Goal: Contribute content: Contribute content

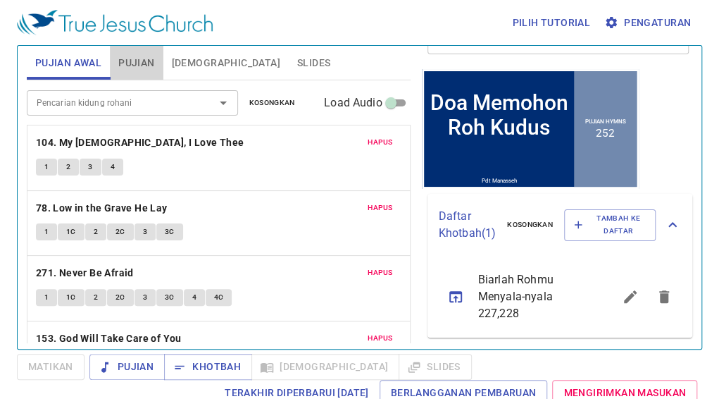
click at [123, 57] on span "Pujian" at bounding box center [136, 63] width 36 height 18
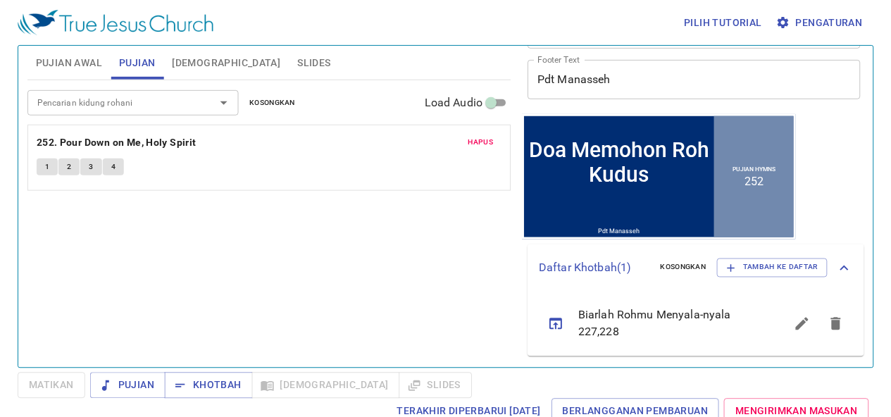
scroll to position [161, 0]
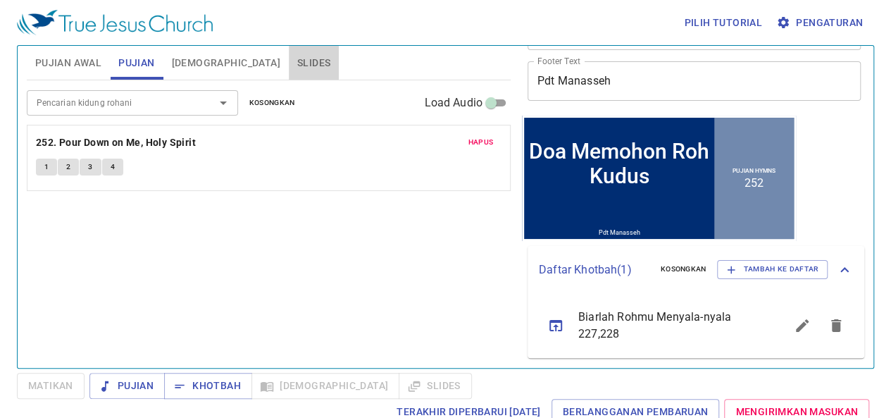
click at [297, 68] on span "Slides" at bounding box center [313, 63] width 33 height 18
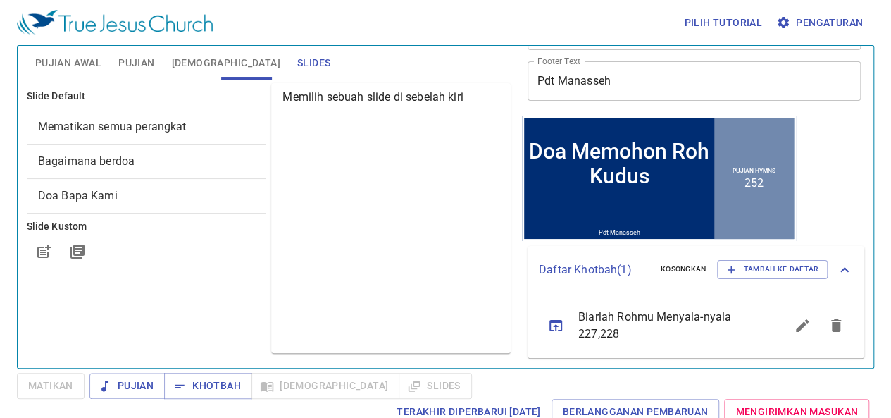
click at [137, 64] on span "Pujian" at bounding box center [136, 63] width 36 height 18
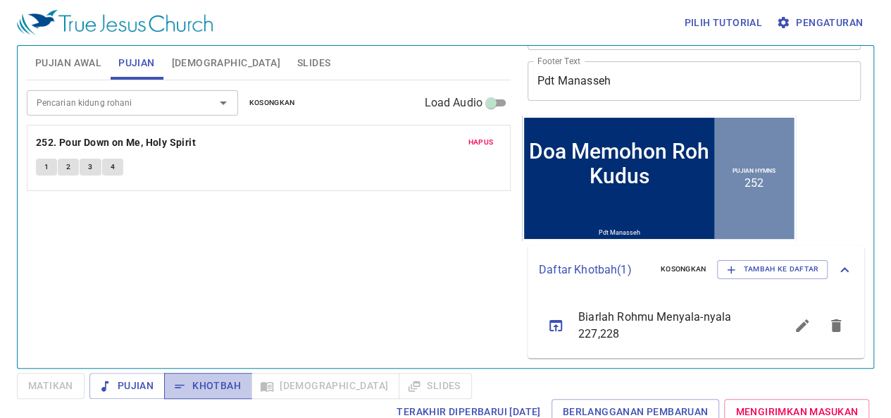
click at [212, 391] on span "Khotbah" at bounding box center [208, 386] width 66 height 18
click at [297, 68] on span "Slides" at bounding box center [313, 63] width 33 height 18
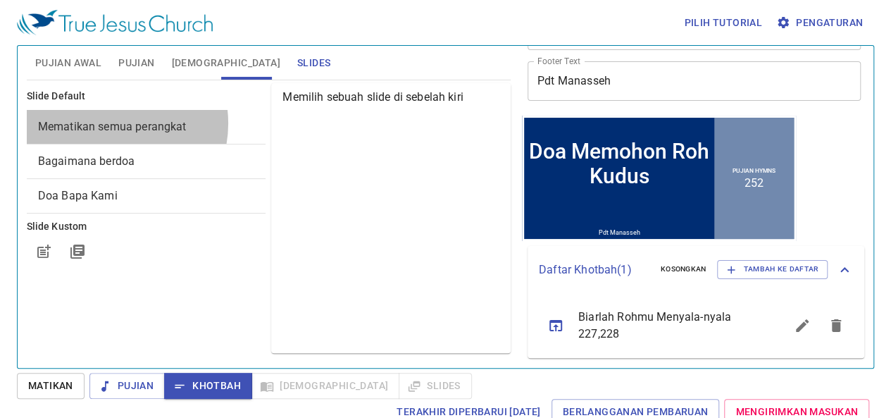
click at [110, 123] on span "Mematikan semua perangkat" at bounding box center [112, 126] width 149 height 13
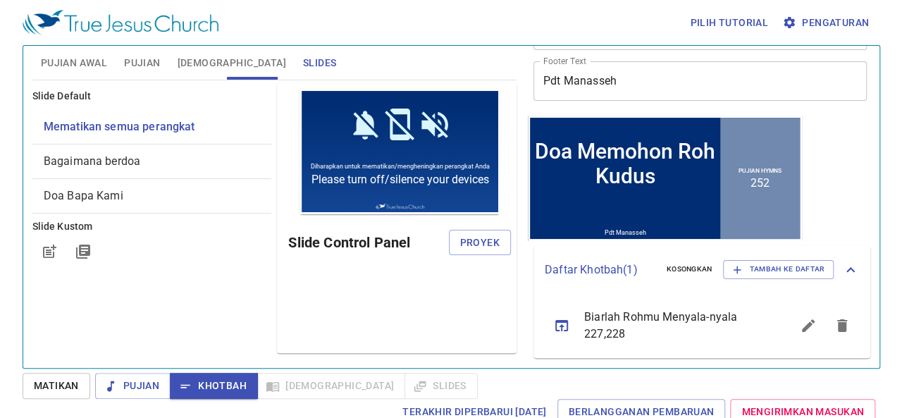
scroll to position [0, 0]
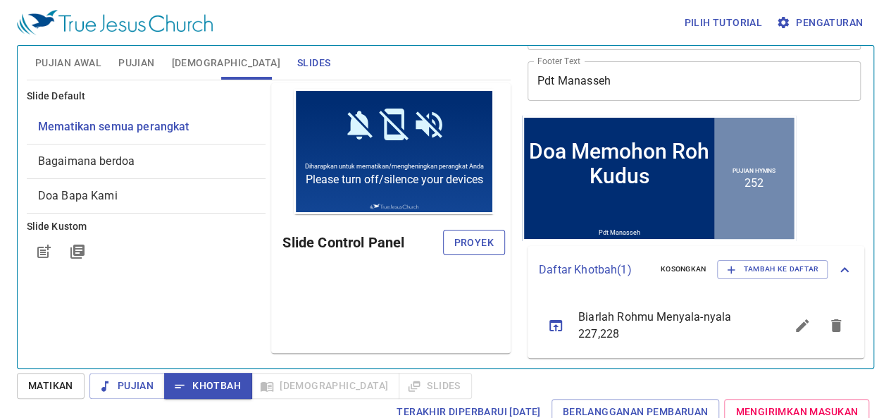
click at [496, 242] on button "Proyek" at bounding box center [474, 243] width 62 height 26
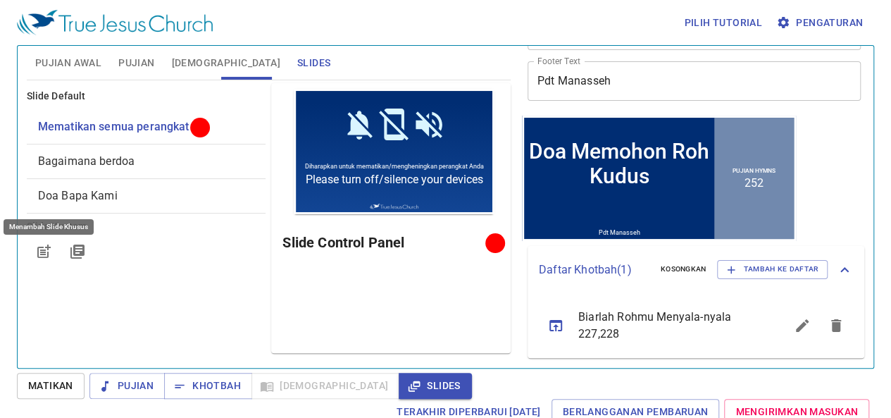
click at [47, 250] on icon "button" at bounding box center [43, 251] width 17 height 17
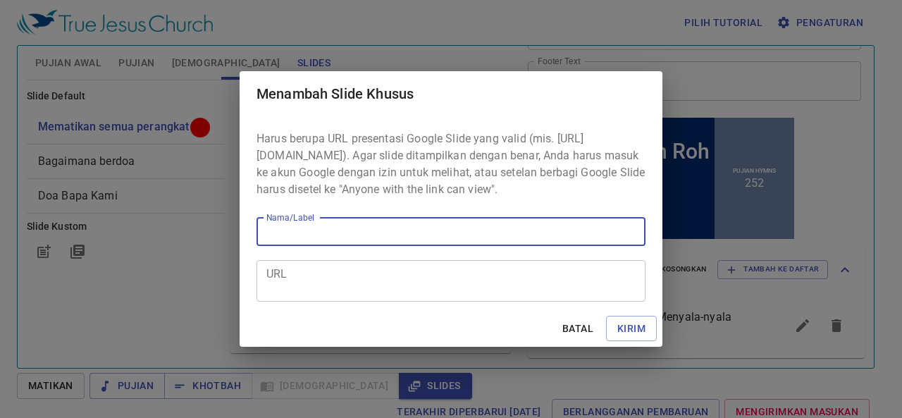
click at [286, 239] on input "Nama/Label" at bounding box center [450, 232] width 389 height 28
type input "bantu doa"
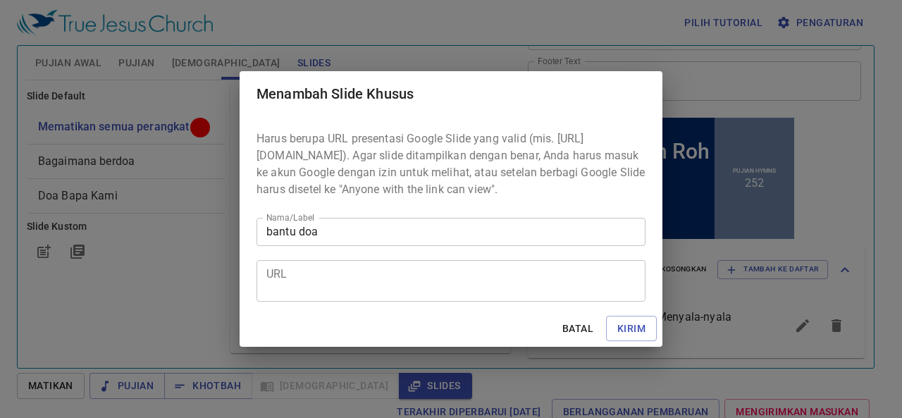
click at [89, 319] on div "Menambah Slide Khusus Harus berupa URL presentasi Google Slide yang valid (mis.…" at bounding box center [451, 209] width 902 height 418
click at [331, 302] on div "URL" at bounding box center [450, 281] width 389 height 42
drag, startPoint x: 331, startPoint y: 304, endPoint x: 272, endPoint y: 285, distance: 62.0
click at [272, 285] on textarea "URL" at bounding box center [450, 280] width 369 height 27
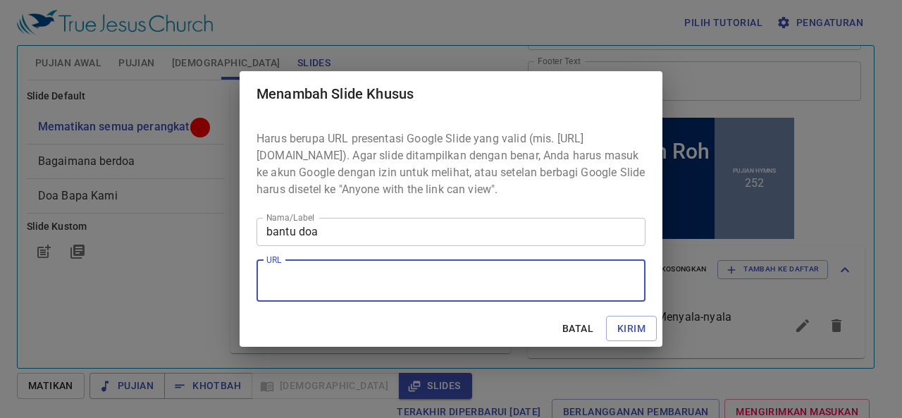
paste textarea "https://docs.google.com/presentation/d/1wK-AX6v92SZ4RB2qV0znFITIMzo05rB9GXzwef0…"
type textarea "https://docs.google.com/presentation/d/1wK-AX6v92SZ4RB2qV0znFITIMzo05rB9GXzwef0…"
click at [642, 334] on span "Kirim" at bounding box center [631, 329] width 28 height 18
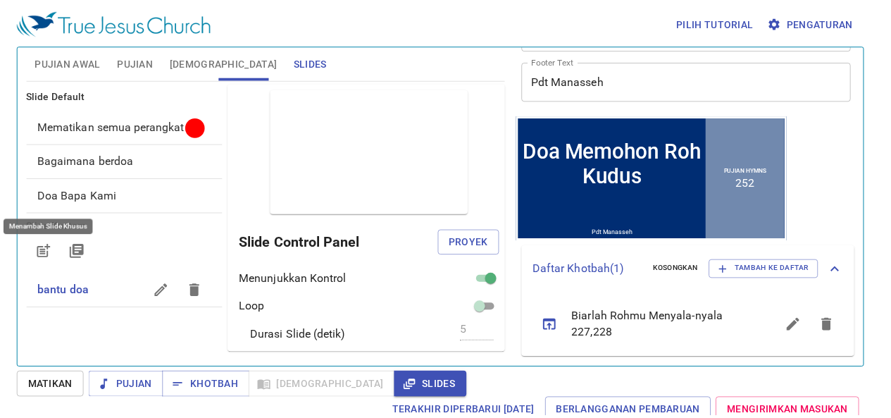
scroll to position [0, 0]
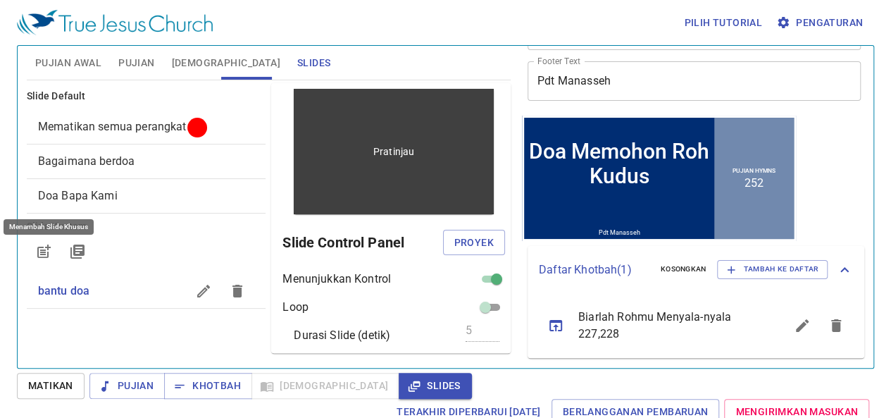
click at [406, 168] on div "Pratinjau" at bounding box center [394, 151] width 201 height 125
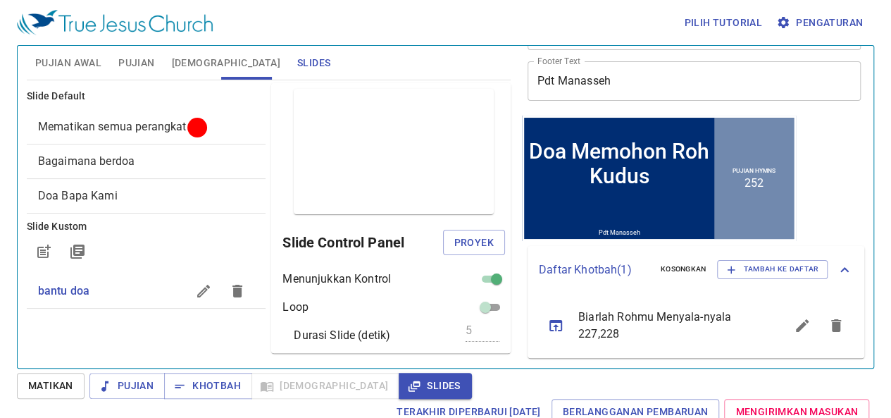
click at [118, 290] on span "bantu doa" at bounding box center [112, 291] width 149 height 17
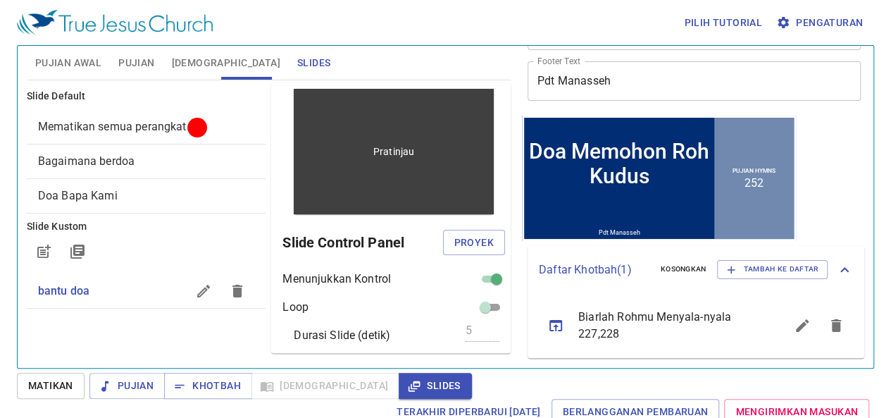
click at [371, 140] on div "Pratinjau" at bounding box center [394, 151] width 201 height 125
click at [366, 177] on div "Pratinjau" at bounding box center [394, 151] width 201 height 125
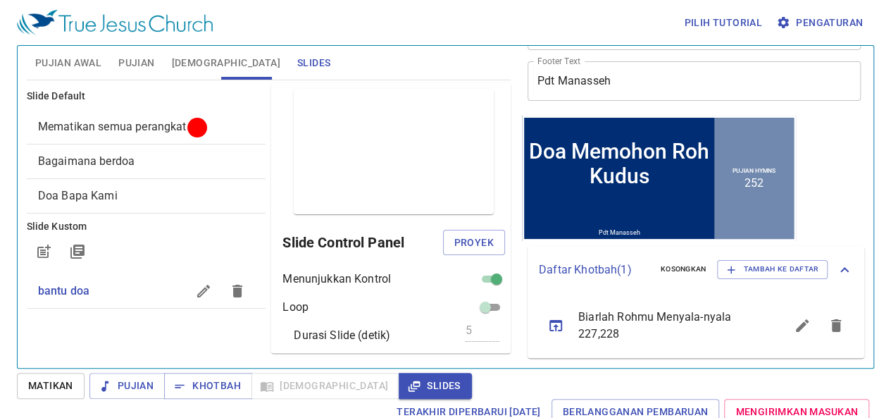
click at [478, 99] on div "Pratinjau Slide Control Panel Proyek Menunjukkan Kontrol Loop Durasi Slide (det…" at bounding box center [391, 218] width 240 height 270
click at [477, 240] on span "Proyek" at bounding box center [473, 243] width 39 height 18
click at [221, 277] on button "button" at bounding box center [238, 291] width 34 height 34
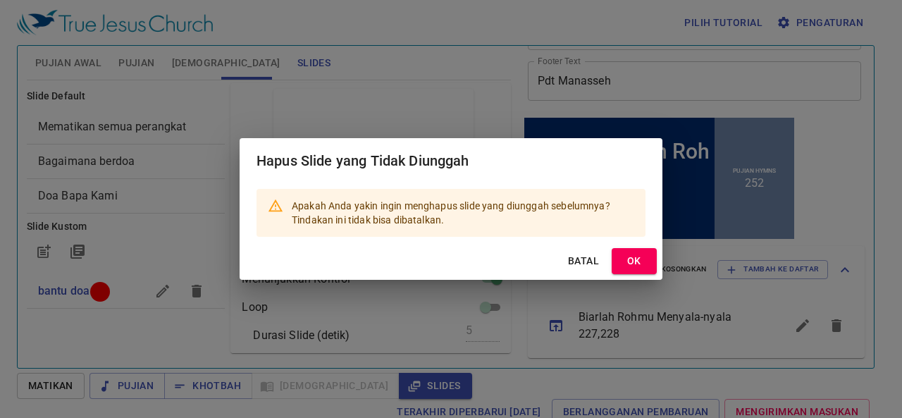
click at [637, 256] on span "OK" at bounding box center [634, 261] width 23 height 18
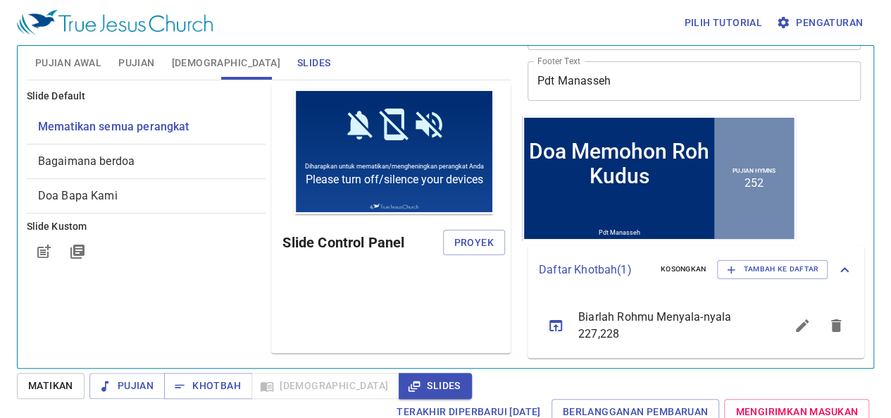
click at [473, 237] on span "Proyek" at bounding box center [473, 243] width 39 height 18
click at [63, 63] on span "Pujian Awal" at bounding box center [68, 63] width 66 height 18
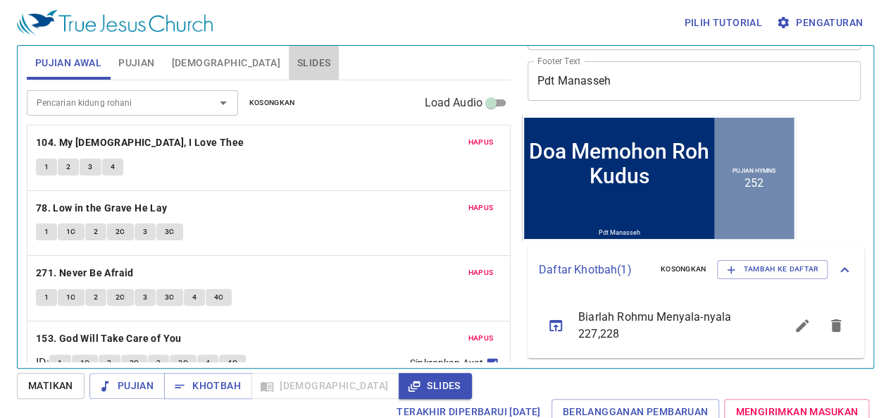
click at [297, 57] on span "Slides" at bounding box center [313, 63] width 33 height 18
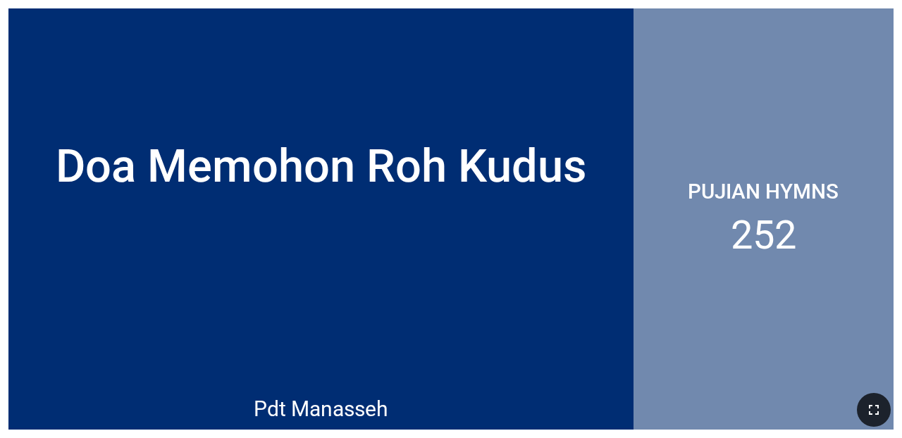
click at [569, 415] on icon "button" at bounding box center [873, 410] width 17 height 17
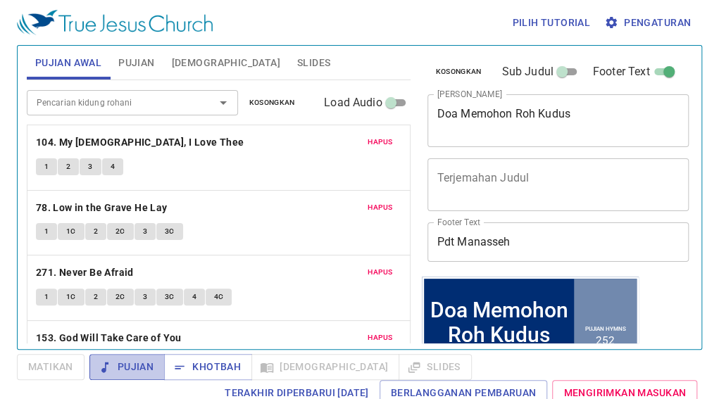
click at [148, 365] on span "Pujian" at bounding box center [127, 368] width 53 height 18
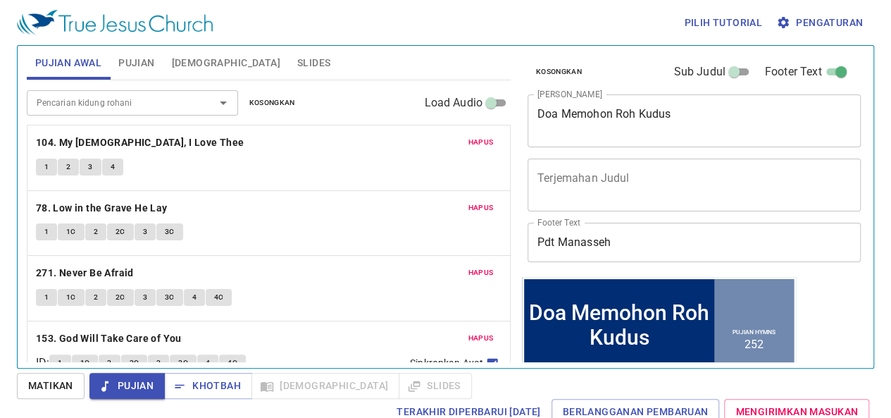
click at [297, 58] on span "Slides" at bounding box center [313, 63] width 33 height 18
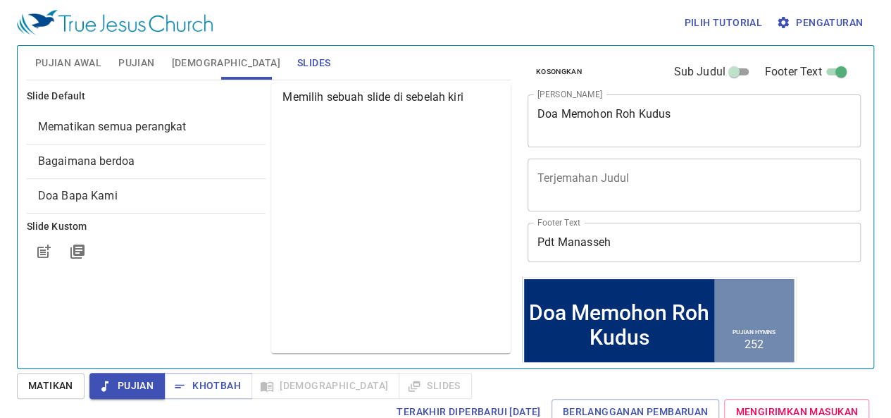
click at [51, 126] on span "Mematikan semua perangkat" at bounding box center [112, 126] width 149 height 13
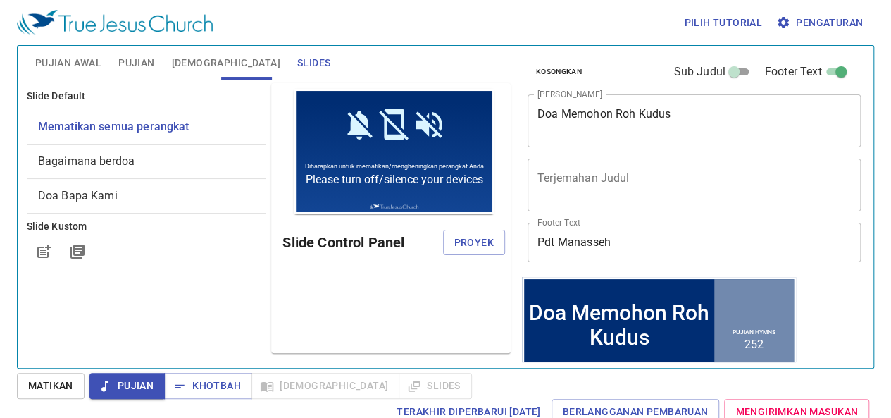
click at [124, 155] on span "Bagaimana berdoa" at bounding box center [86, 160] width 97 height 13
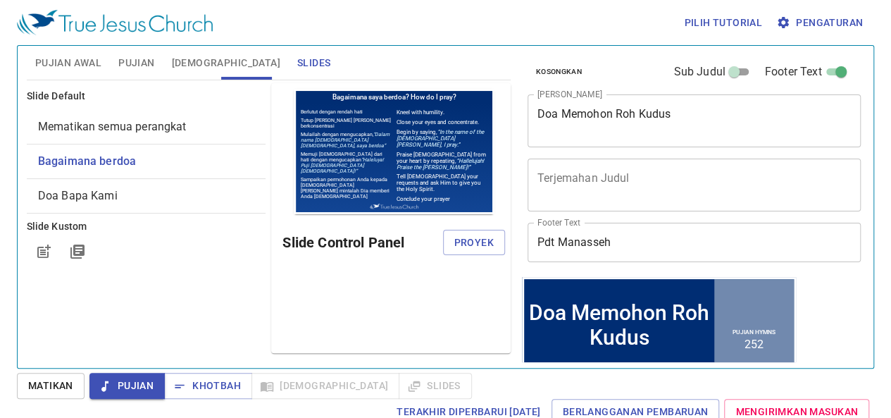
click at [123, 192] on span "Doa Bapa Kami" at bounding box center [146, 195] width 217 height 17
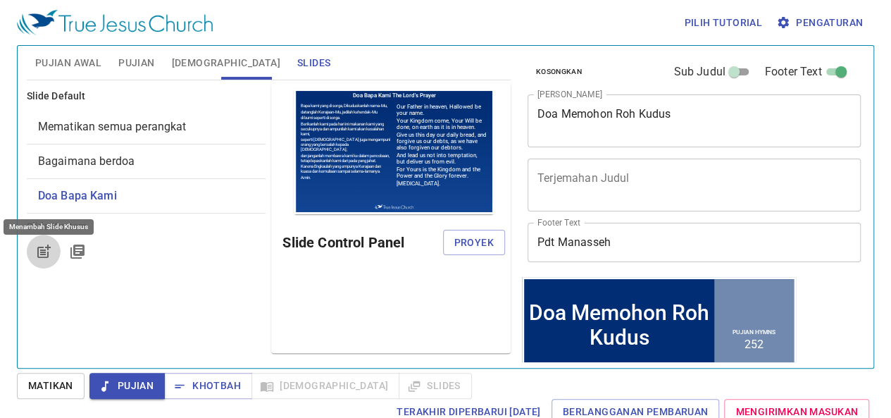
click at [44, 252] on icon "button" at bounding box center [45, 249] width 11 height 11
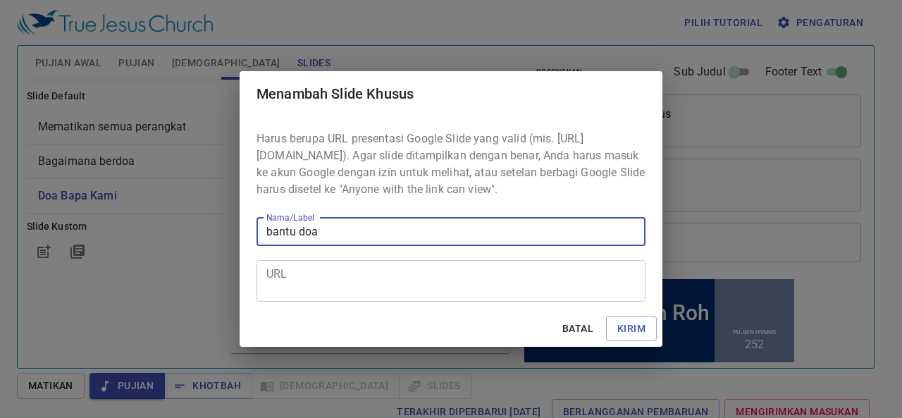
type input "bantu doa"
click at [316, 276] on textarea "URL" at bounding box center [450, 280] width 369 height 27
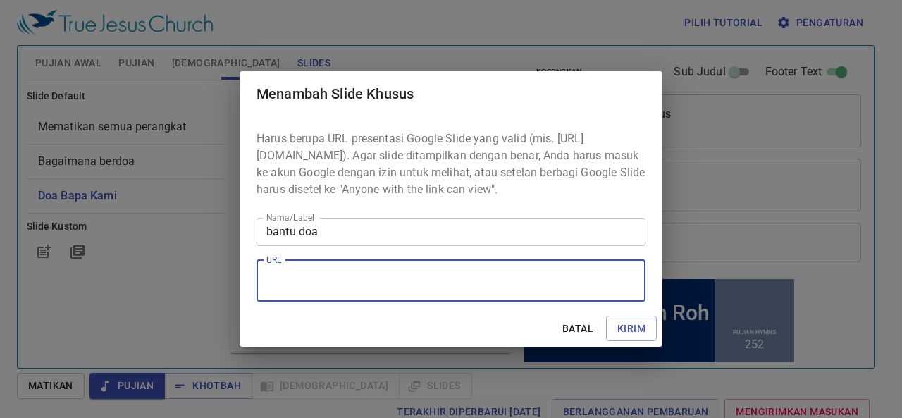
paste textarea "https://docs.google.com/presentation/d/1wK-AX6v92SZ4RB2qV0znFITIMzo05rB9GXzwef0…"
type textarea "https://docs.google.com/presentation/d/1wK-AX6v92SZ4RB2qV0znFITIMzo05rB9GXzwef0…"
click at [633, 337] on span "Kirim" at bounding box center [631, 329] width 28 height 18
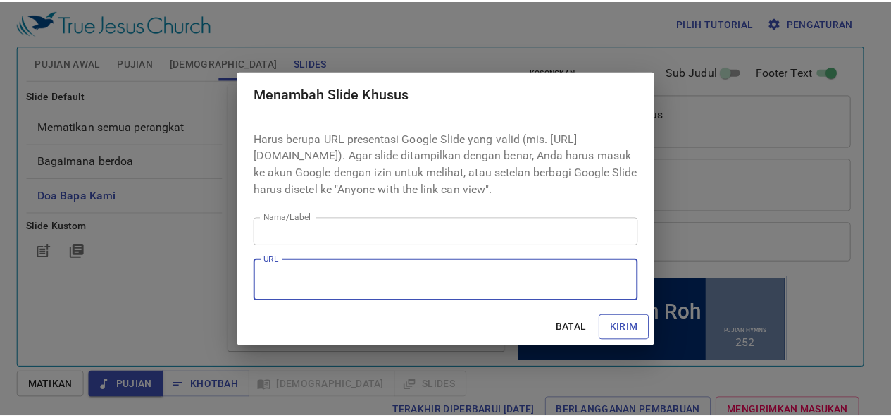
scroll to position [0, 0]
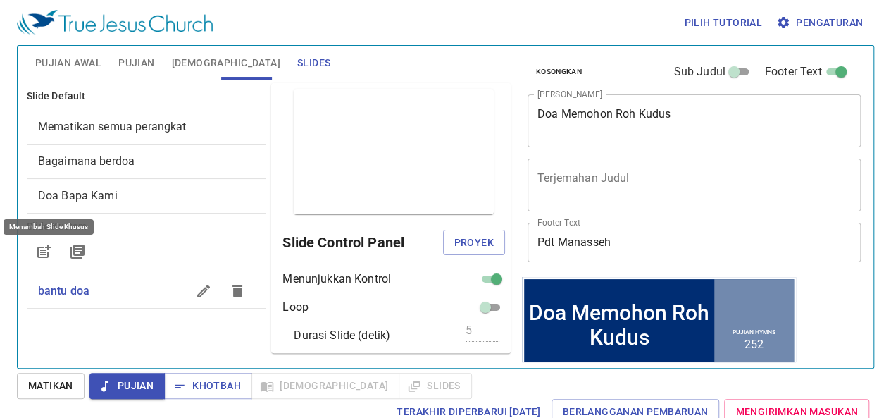
click at [131, 287] on span "bantu doa" at bounding box center [112, 291] width 149 height 17
click at [197, 288] on icon "button" at bounding box center [203, 291] width 13 height 13
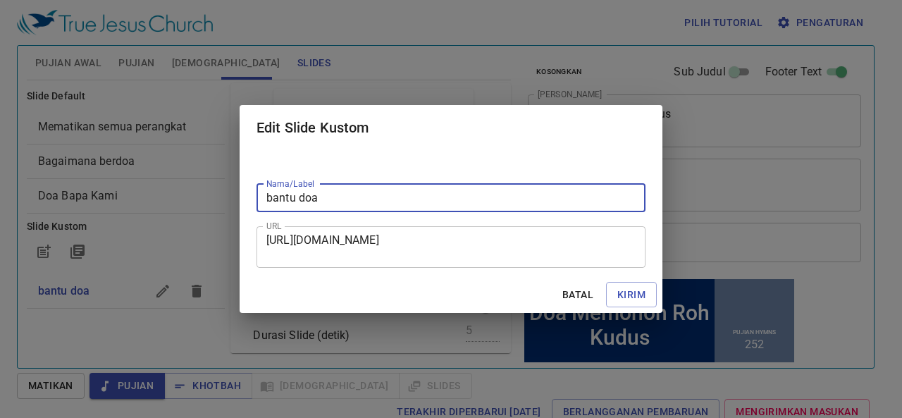
click at [131, 332] on div "Edit Slide Kustom Nama/Label bantu doa Nama/Label URL https://docs.google.com/p…" at bounding box center [451, 209] width 902 height 418
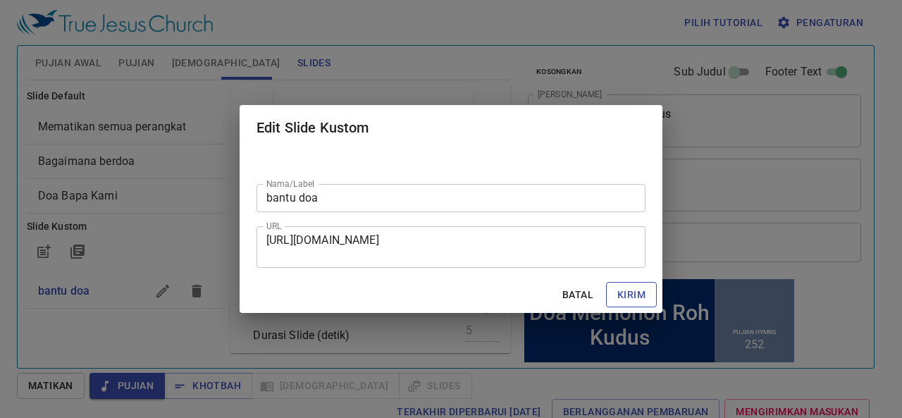
click at [636, 291] on span "Kirim" at bounding box center [631, 295] width 28 height 18
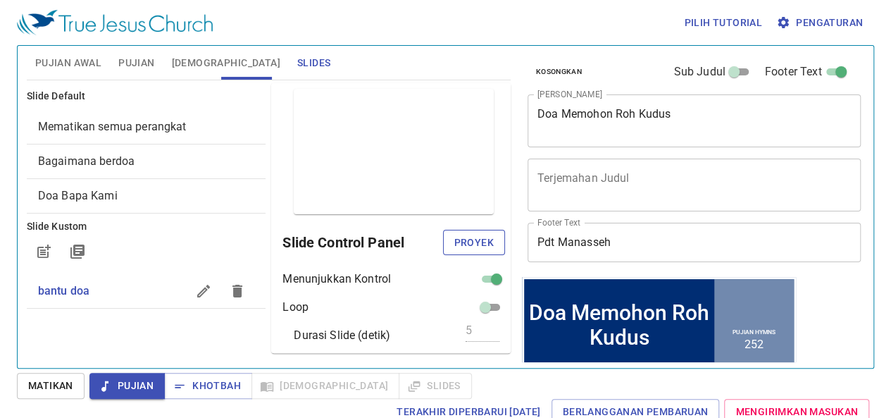
click at [458, 239] on span "Proyek" at bounding box center [473, 243] width 39 height 18
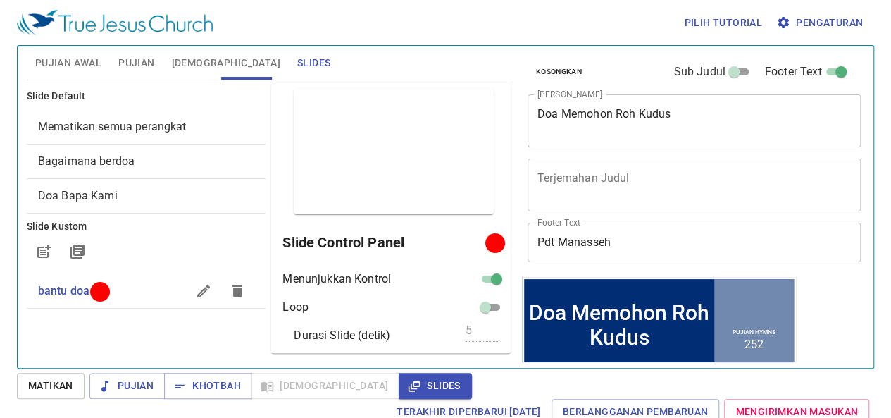
click at [132, 340] on div "Slide Default Mematikan semua perangkat Bagaimana berdoa Doa Bapa Kami Slide Ku…" at bounding box center [146, 217] width 245 height 275
click at [49, 259] on icon "button" at bounding box center [43, 251] width 17 height 17
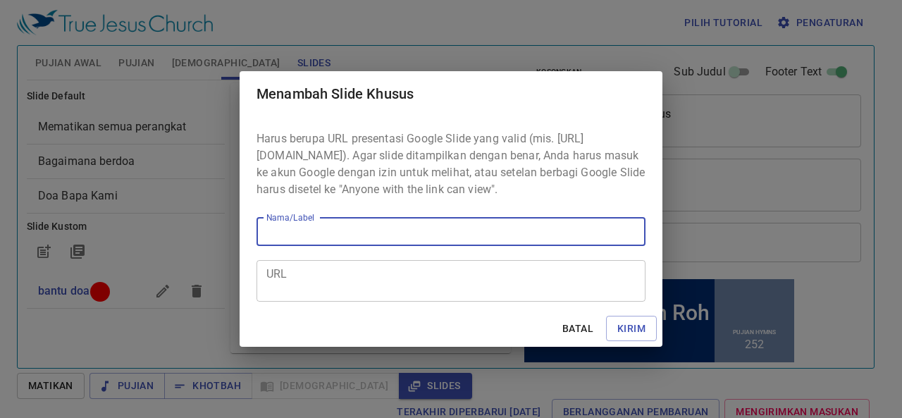
click at [310, 240] on input "Nama/Label" at bounding box center [450, 232] width 389 height 28
type input "pengumuman"
click at [276, 292] on textarea "URL" at bounding box center [450, 280] width 369 height 27
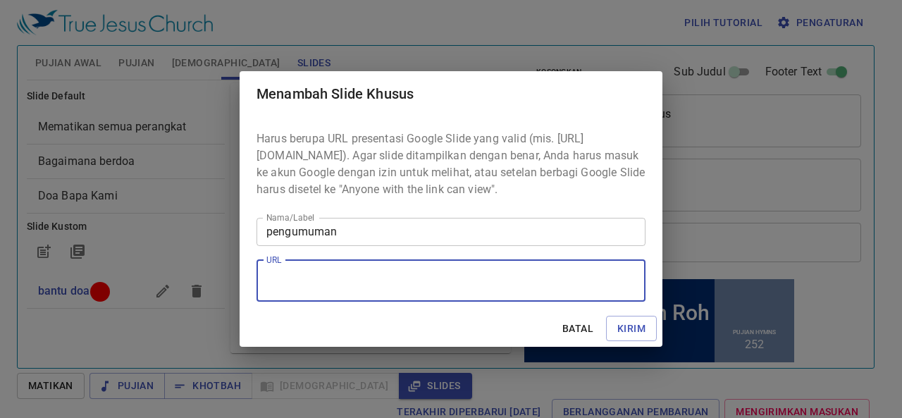
paste textarea "https://docs.google.com/presentation/d/1b1YQwuz_Q3yTkUVFn0XYVgfxe9c0z2xj77W8_qA…"
type textarea "https://docs.google.com/presentation/d/1b1YQwuz_Q3yTkUVFn0XYVgfxe9c0z2xj77W8_qA…"
click at [631, 333] on span "Kirim" at bounding box center [631, 329] width 28 height 18
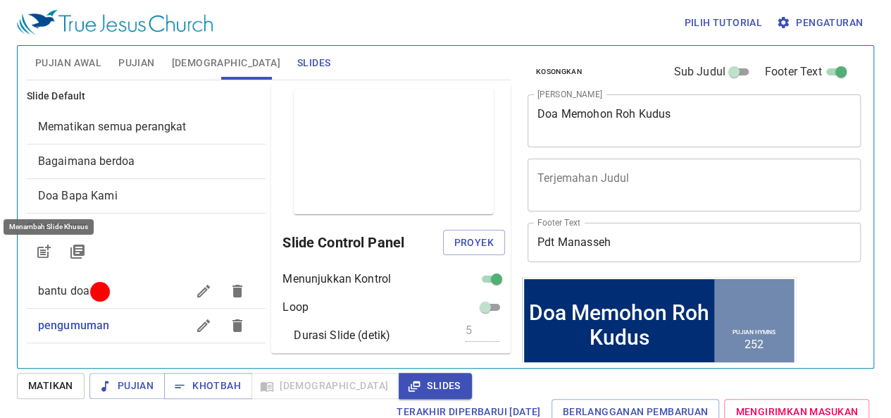
click at [89, 322] on span "pengumuman" at bounding box center [74, 324] width 72 height 13
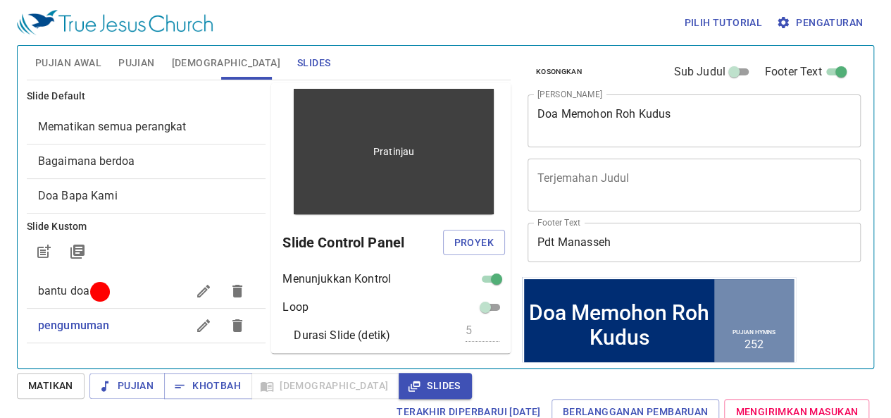
click at [380, 188] on div "Pratinjau" at bounding box center [394, 151] width 201 height 125
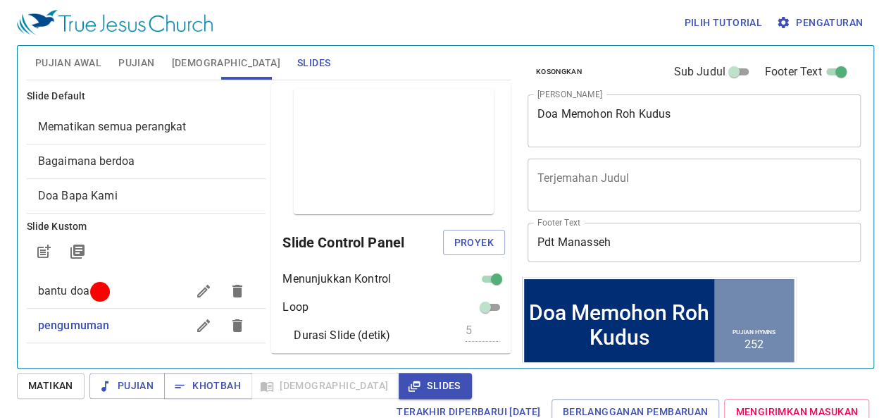
click at [233, 328] on icon "button" at bounding box center [238, 325] width 10 height 13
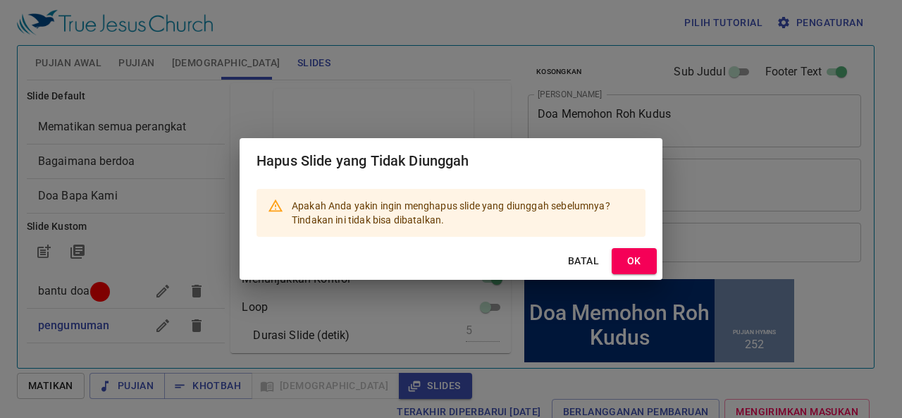
click at [640, 259] on span "OK" at bounding box center [634, 261] width 23 height 18
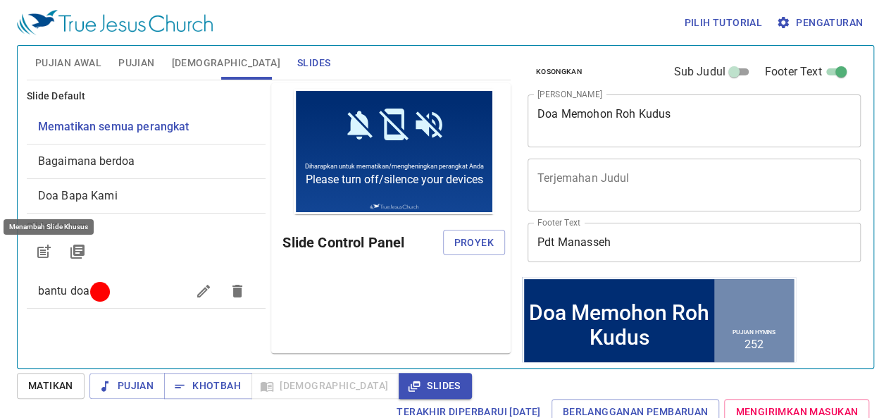
click at [41, 249] on icon "button" at bounding box center [45, 249] width 11 height 11
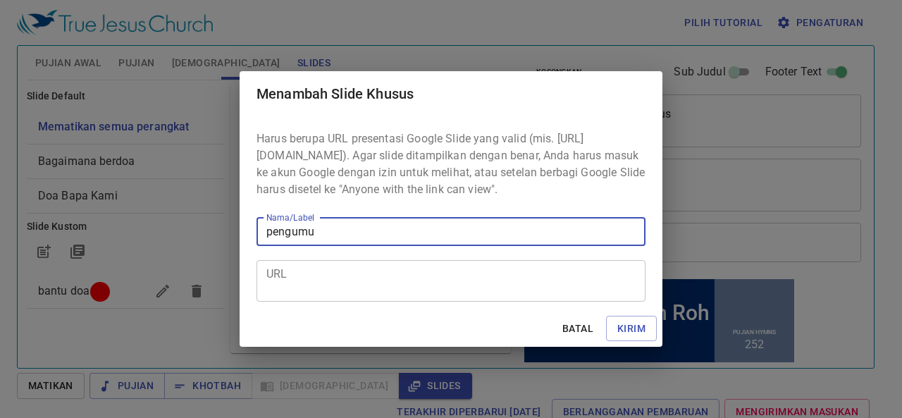
type input "pengumuman"
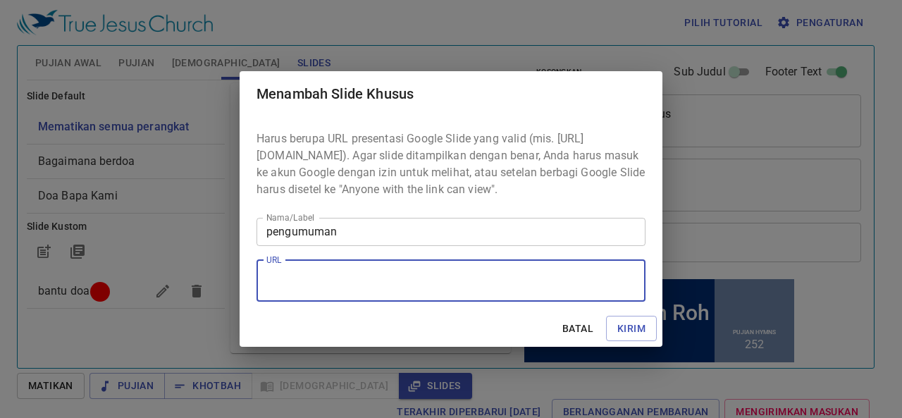
paste textarea "https://docs.google.com/presentation/d/1b1YQwuz_Q3yTkUVFn0XYVgfxe9c0z2xj77W8_qA…"
type textarea "https://docs.google.com/presentation/d/1b1YQwuz_Q3yTkUVFn0XYVgfxe9c0z2xj77W8_qA…"
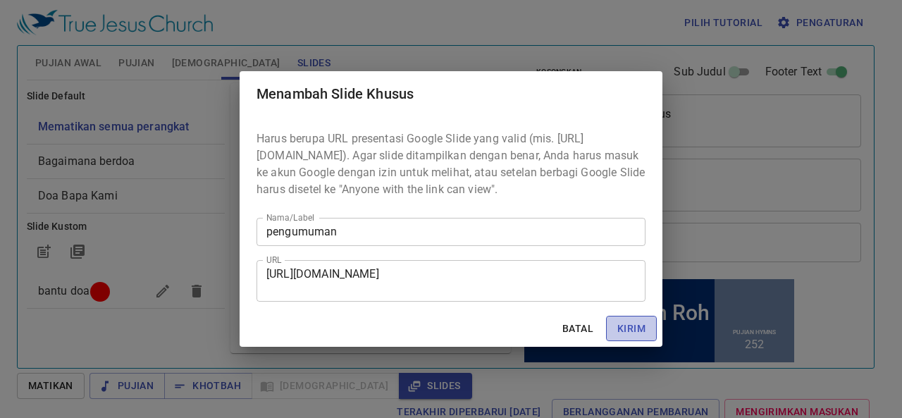
click at [624, 330] on span "Kirim" at bounding box center [631, 329] width 28 height 18
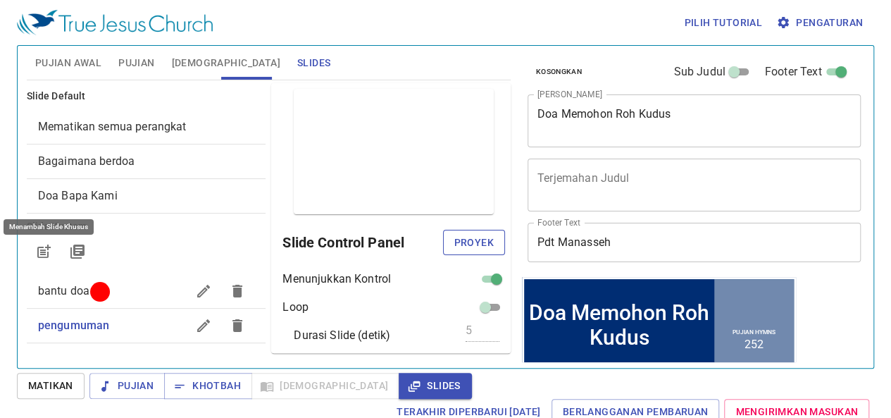
click at [473, 237] on span "Proyek" at bounding box center [473, 243] width 39 height 18
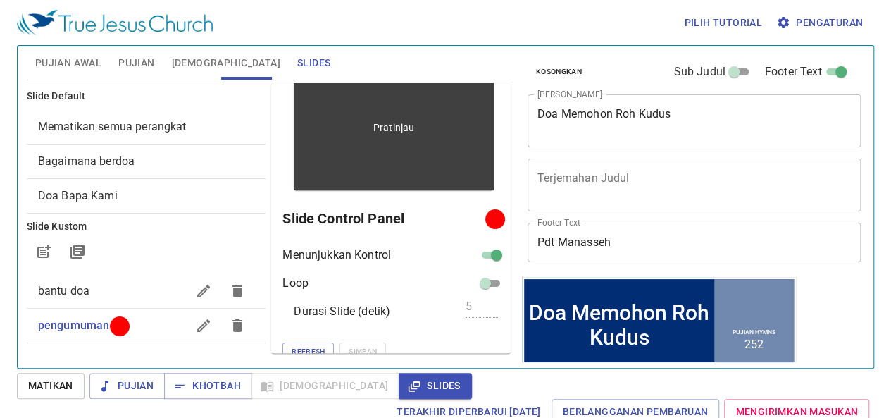
scroll to position [36, 0]
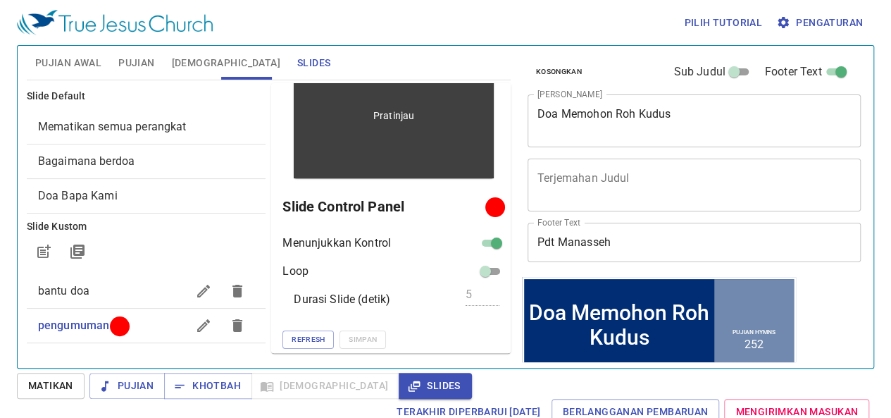
click at [423, 166] on div "Pratinjau" at bounding box center [394, 115] width 201 height 125
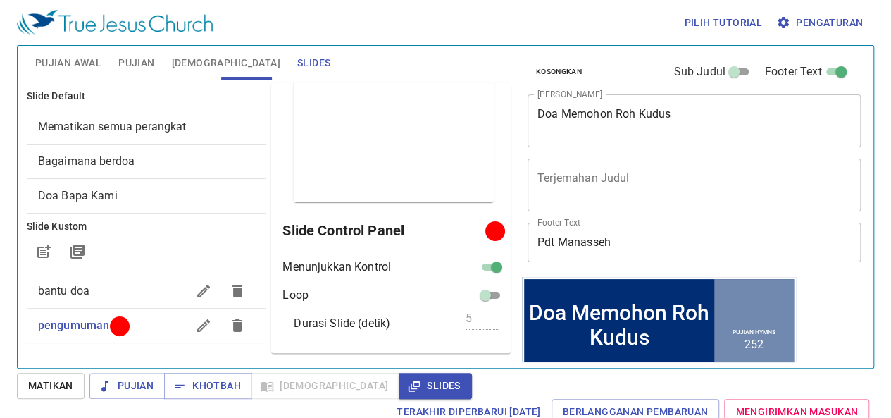
scroll to position [0, 0]
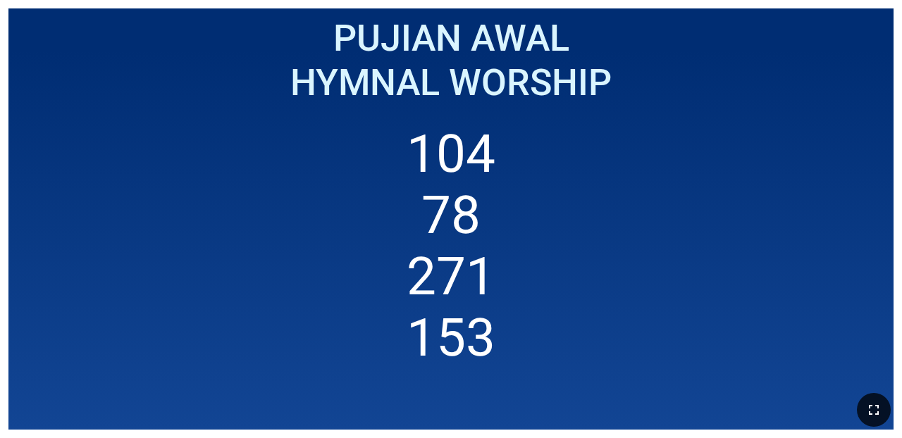
click at [569, 395] on button "button" at bounding box center [874, 410] width 34 height 34
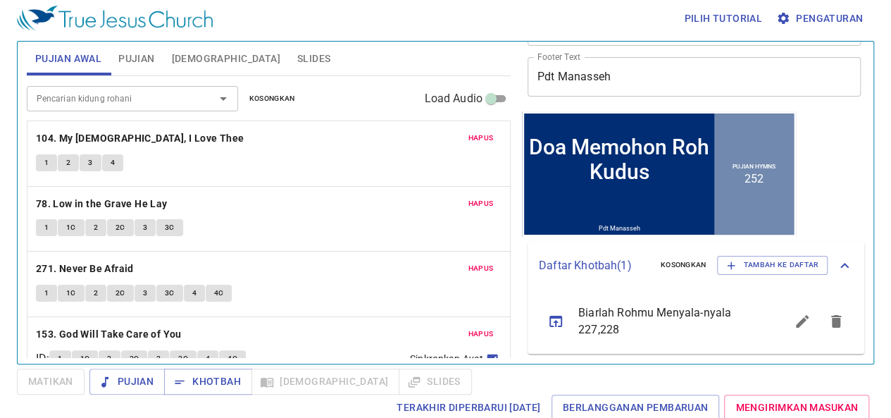
scroll to position [6, 0]
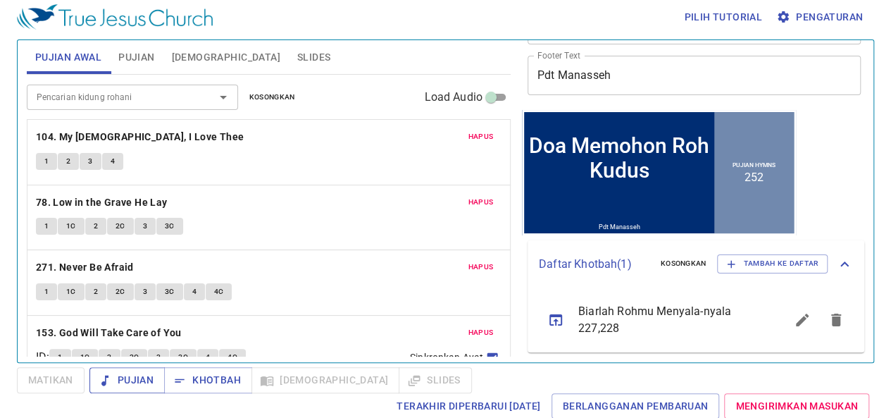
click at [111, 381] on icon "button" at bounding box center [105, 380] width 14 height 14
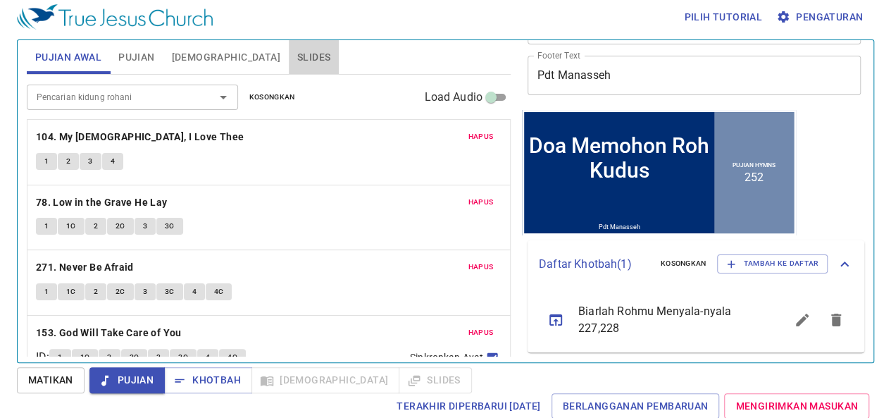
click at [289, 47] on button "Slides" at bounding box center [314, 57] width 50 height 34
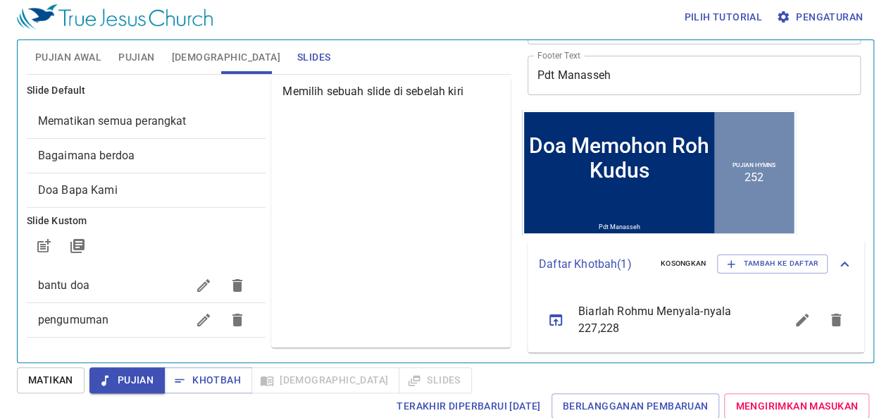
scroll to position [0, 0]
click at [72, 292] on div "bantu doa" at bounding box center [147, 285] width 240 height 34
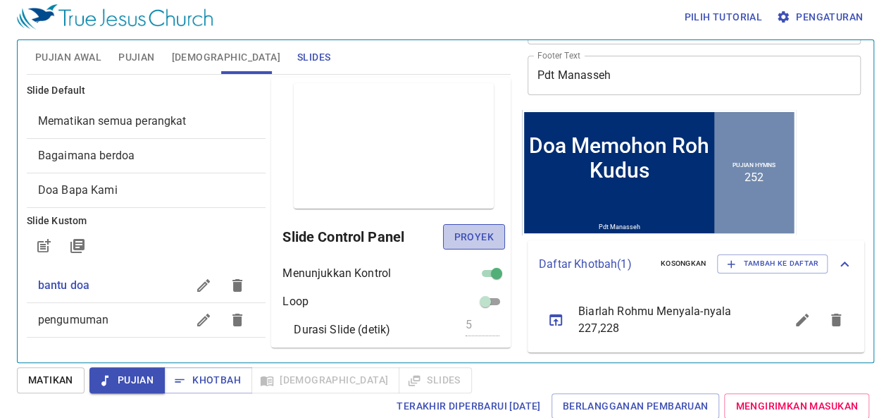
click at [454, 230] on span "Proyek" at bounding box center [473, 237] width 39 height 18
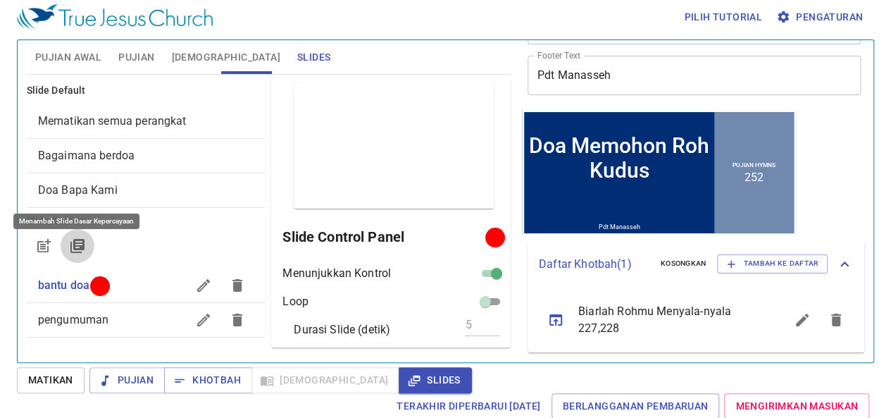
click at [76, 244] on icon "button" at bounding box center [77, 246] width 14 height 14
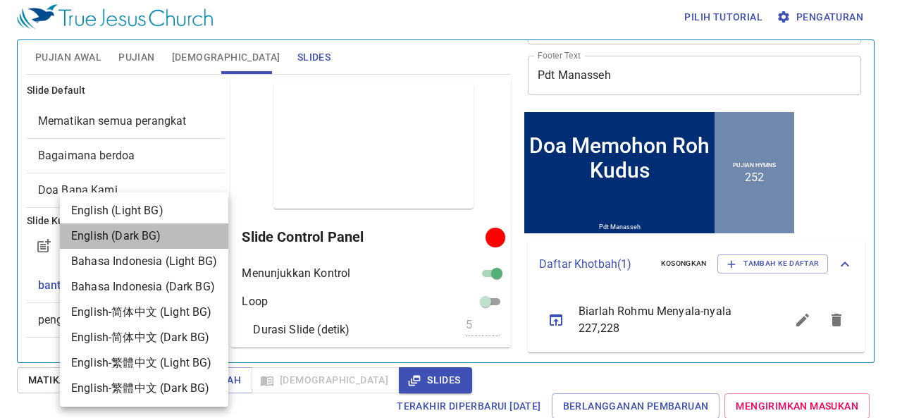
click at [76, 244] on li "English (Dark BG)" at bounding box center [144, 235] width 168 height 25
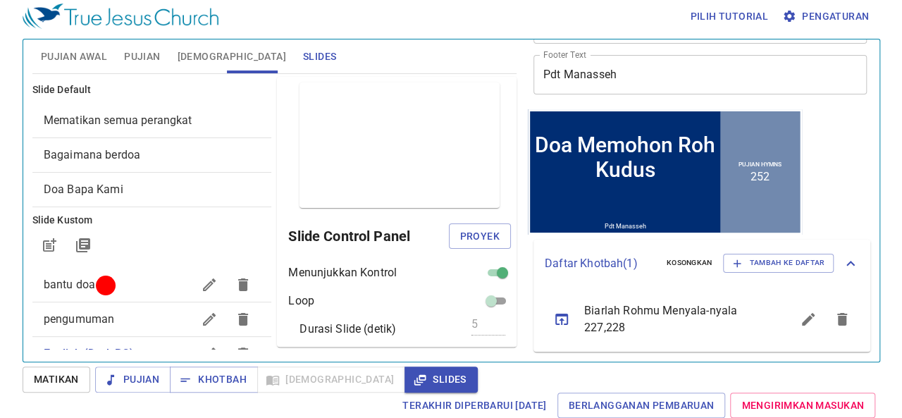
scroll to position [35, 0]
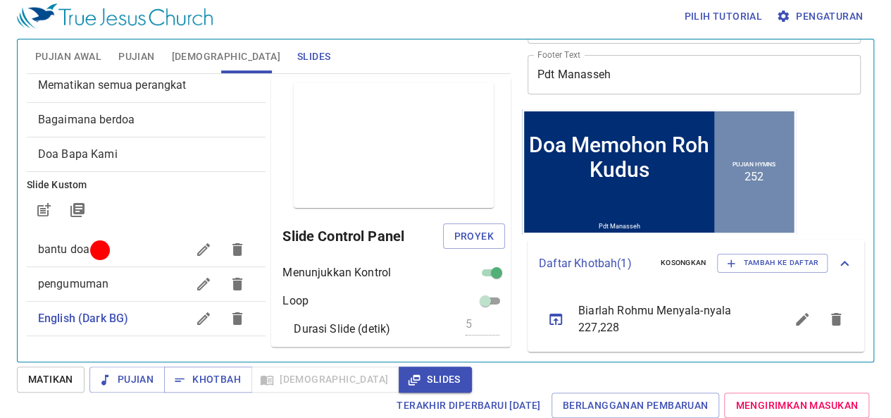
click at [229, 316] on icon "button" at bounding box center [237, 318] width 17 height 17
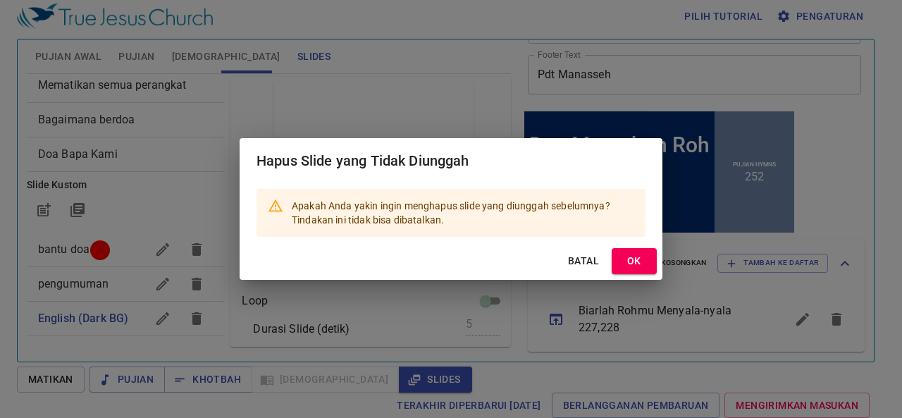
click at [626, 252] on button "OK" at bounding box center [634, 261] width 45 height 26
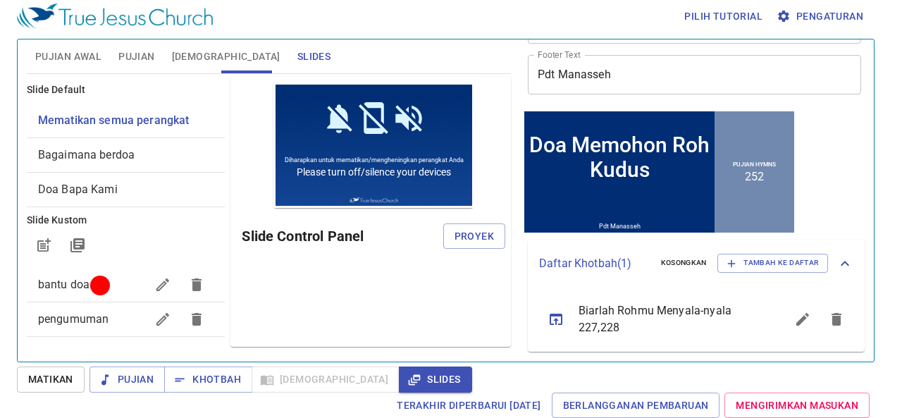
scroll to position [0, 0]
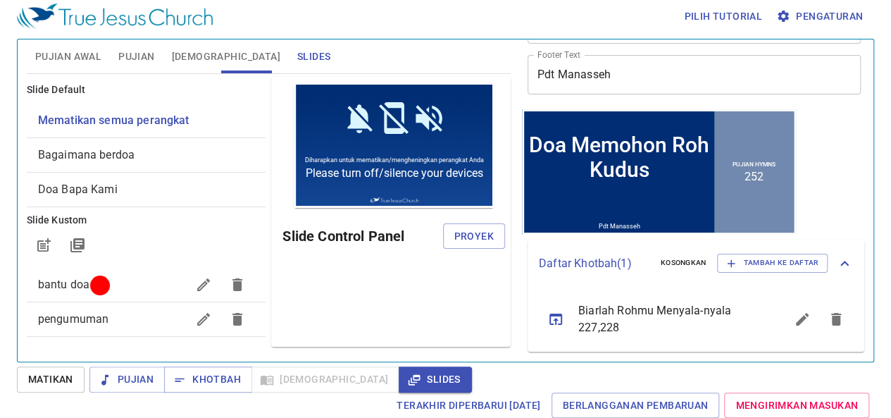
click at [120, 318] on span "pengumuman" at bounding box center [112, 319] width 149 height 17
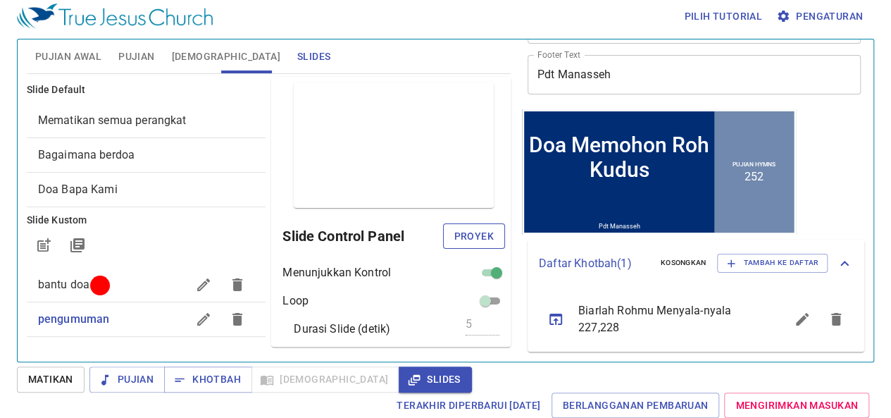
click at [478, 226] on button "Proyek" at bounding box center [474, 236] width 62 height 26
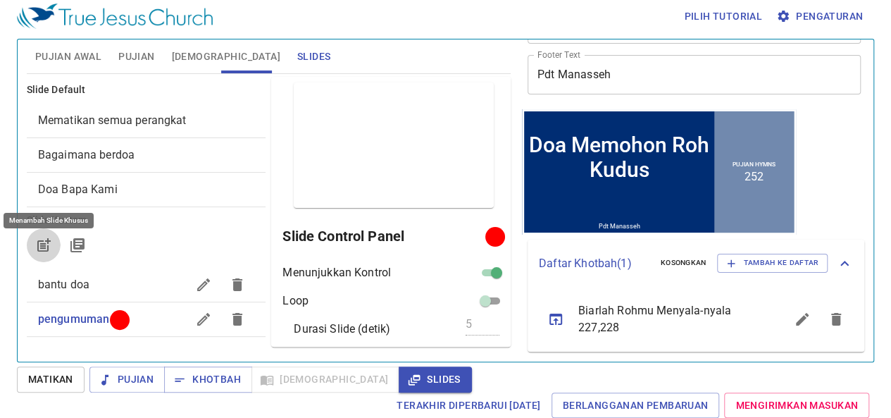
click at [34, 238] on button "button" at bounding box center [44, 245] width 34 height 34
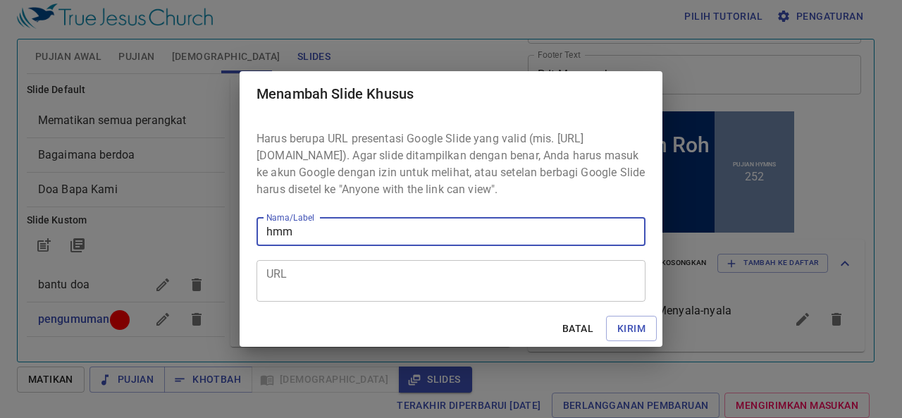
type input "hmm"
click at [334, 291] on textarea "URL" at bounding box center [450, 280] width 369 height 27
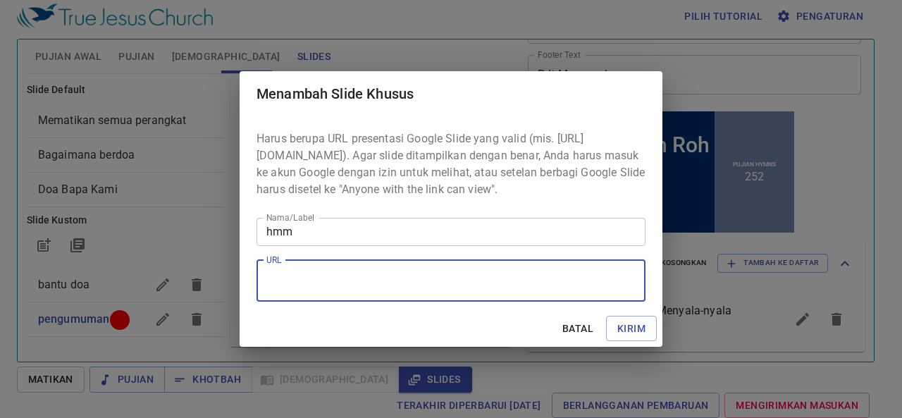
paste textarea "https://docs.google.com/presentation/d/1wK-AX6v92SZ4RB2qV0znFITIMzo05rB9GXzwef0…"
type textarea "https://docs.google.com/presentation/d/1wK-AX6v92SZ4RB2qV0znFITIMzo05rB9GXzwef0…"
click at [618, 333] on span "Kirim" at bounding box center [631, 329] width 28 height 18
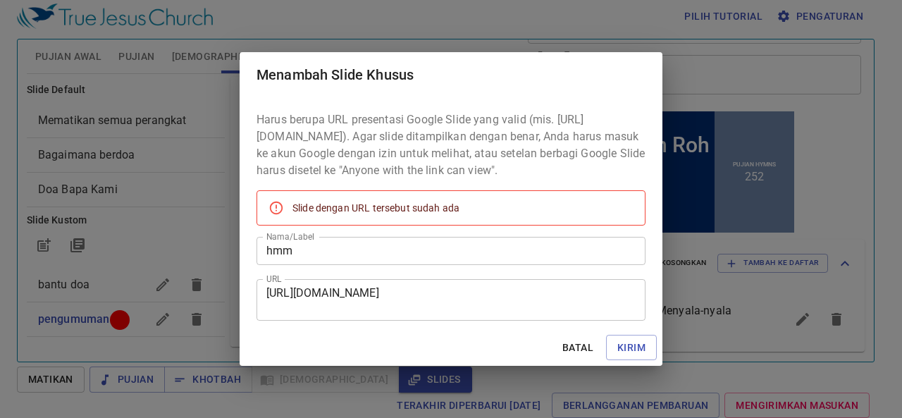
click at [569, 351] on span "Batal" at bounding box center [578, 348] width 34 height 18
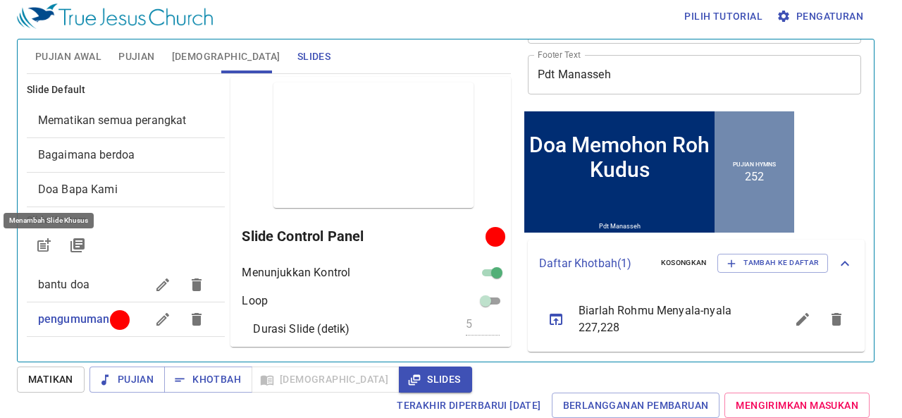
scroll to position [0, 0]
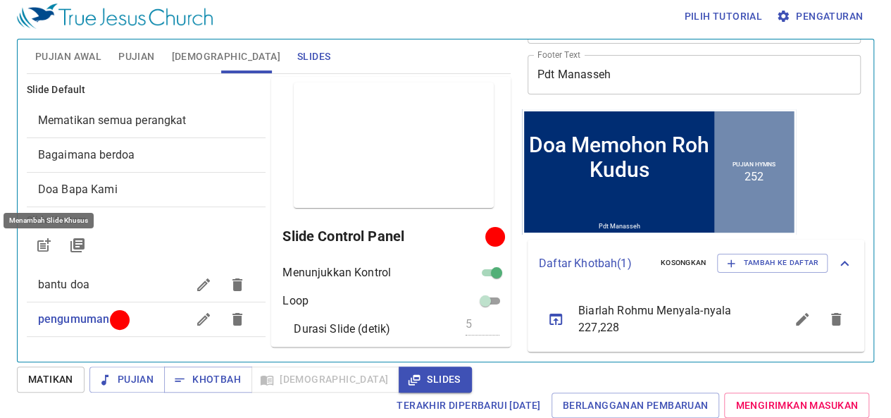
click at [229, 286] on icon "button" at bounding box center [237, 284] width 17 height 17
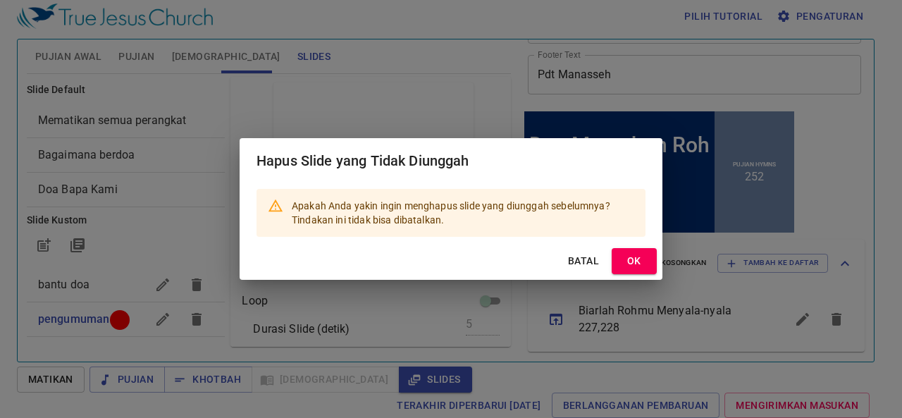
click at [634, 260] on span "OK" at bounding box center [634, 261] width 23 height 18
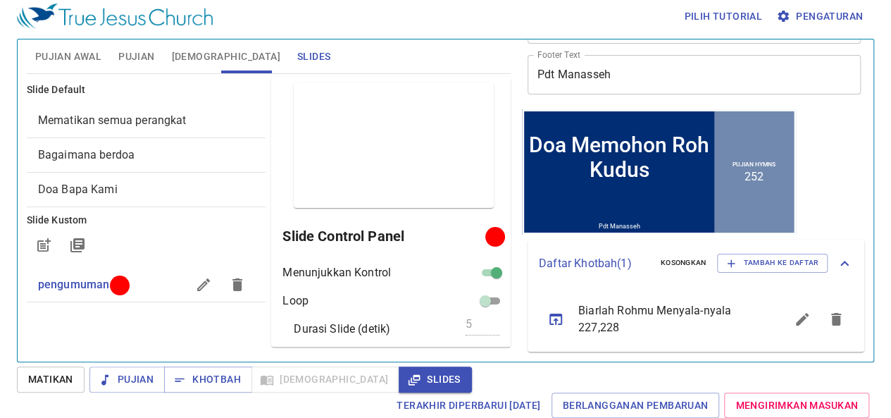
click at [229, 280] on icon "button" at bounding box center [237, 284] width 17 height 17
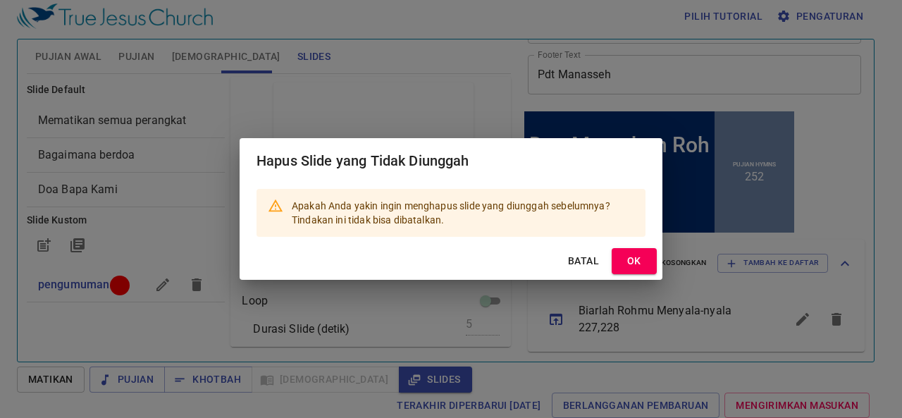
click at [628, 260] on span "OK" at bounding box center [634, 261] width 23 height 18
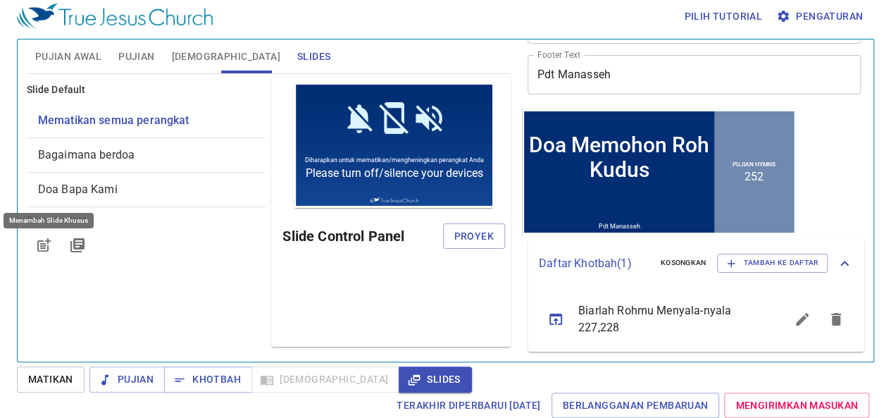
click at [49, 247] on icon "button" at bounding box center [43, 245] width 17 height 17
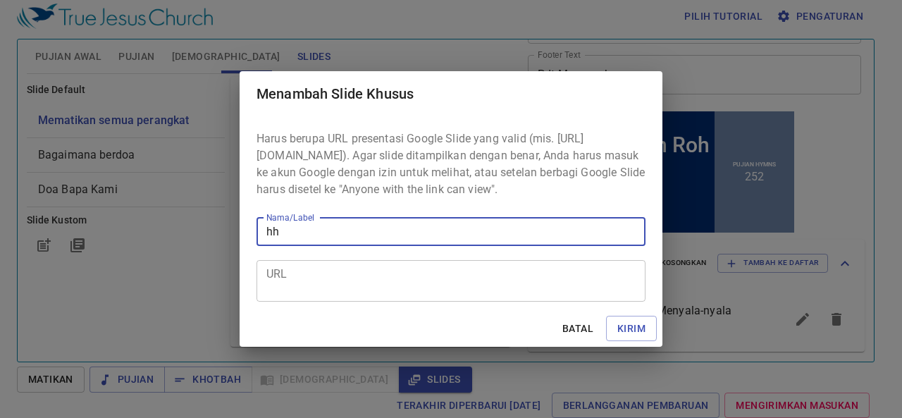
type input "hh"
click at [297, 278] on textarea "URL" at bounding box center [450, 280] width 369 height 27
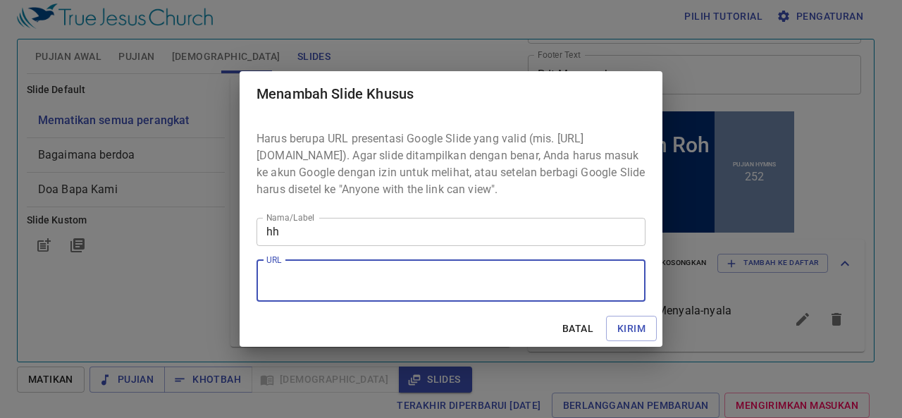
paste textarea "https://docs.google.com/presentation/d/1wK-AX6v92SZ4RB2qV0znFITIMzo05rB9GXzwef0…"
type textarea "https://docs.google.com/presentation/d/1wK-AX6v92SZ4RB2qV0znFITIMzo05rB9GXzwef0…"
click at [626, 337] on span "Kirim" at bounding box center [631, 329] width 28 height 18
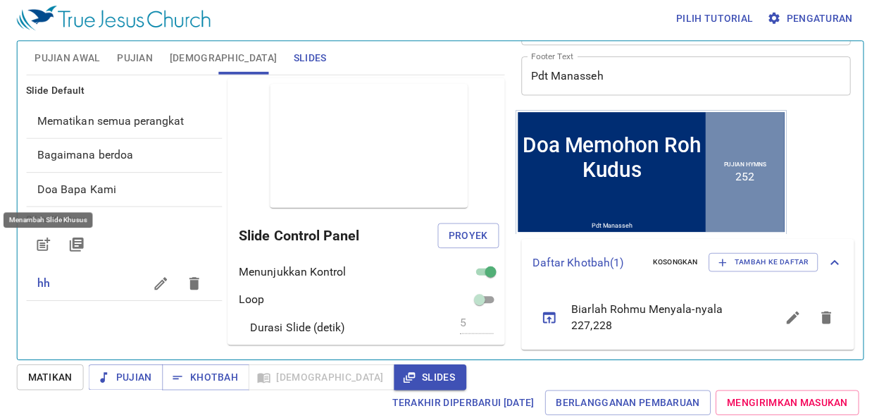
scroll to position [0, 0]
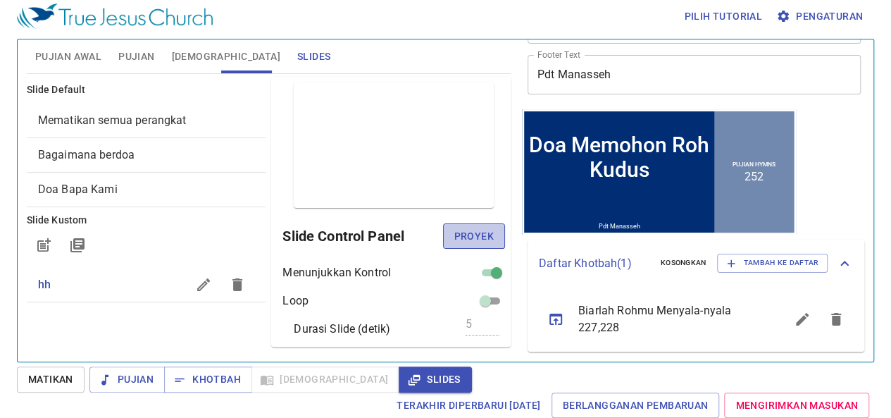
click at [471, 232] on span "Proyek" at bounding box center [473, 237] width 39 height 18
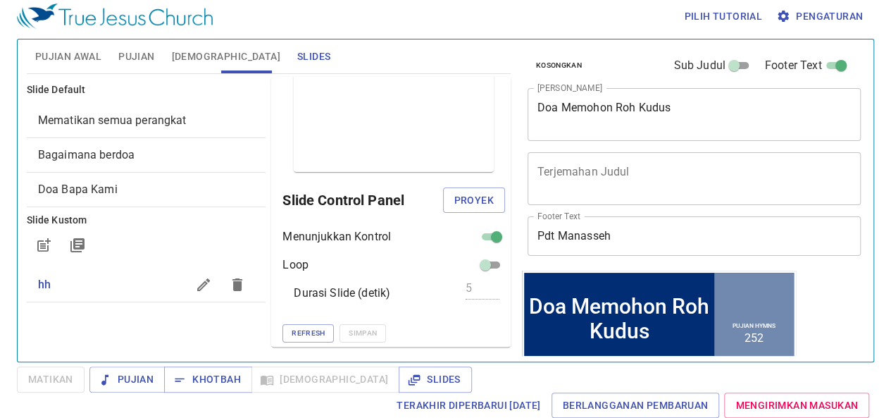
scroll to position [6, 0]
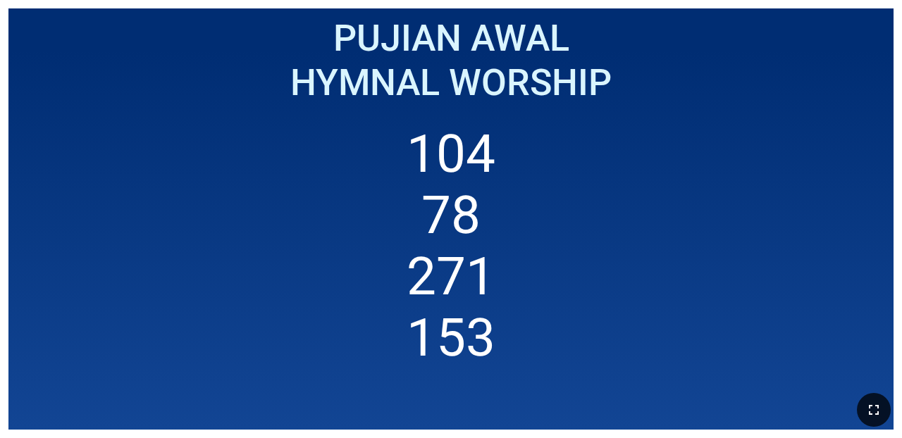
click at [569, 397] on button "button" at bounding box center [874, 410] width 34 height 34
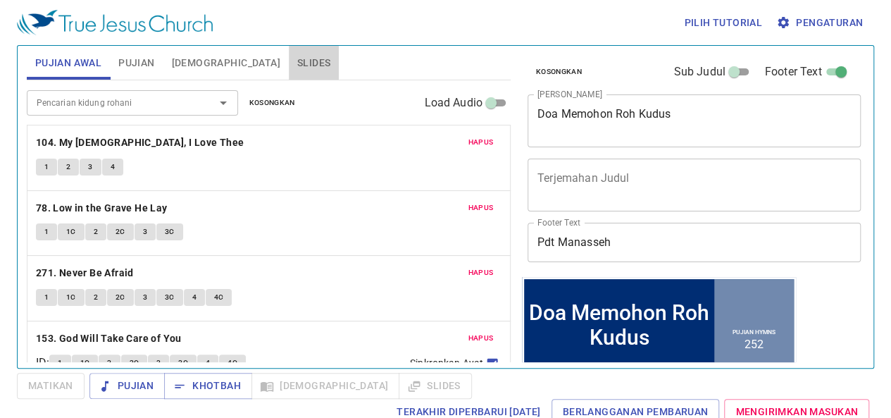
click at [289, 53] on button "Slides" at bounding box center [314, 63] width 50 height 34
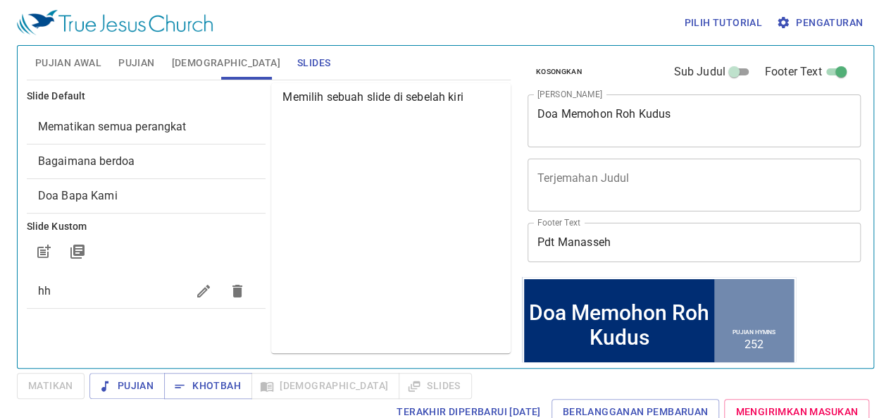
click at [101, 287] on span "hh" at bounding box center [112, 291] width 149 height 17
